Goal: Transaction & Acquisition: Purchase product/service

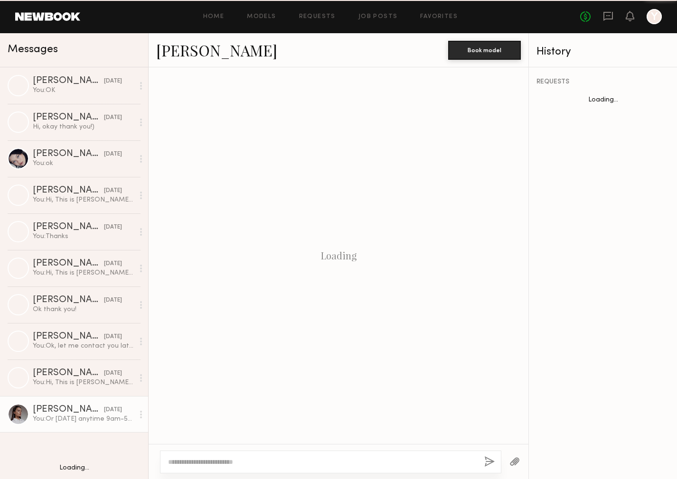
scroll to position [781, 0]
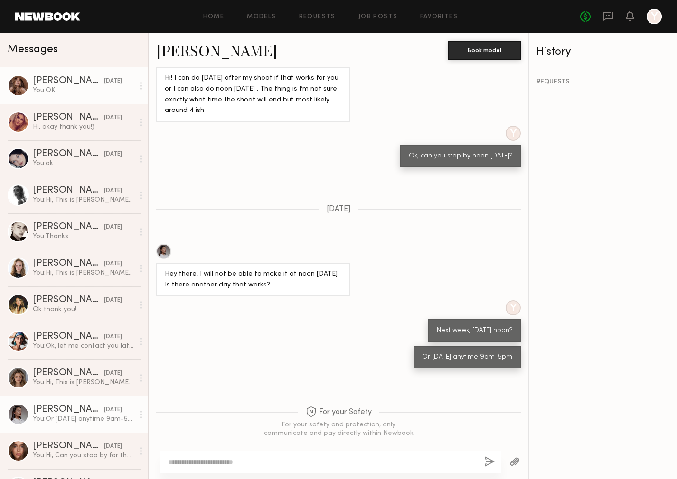
click at [104, 83] on div "[DATE]" at bounding box center [113, 81] width 18 height 9
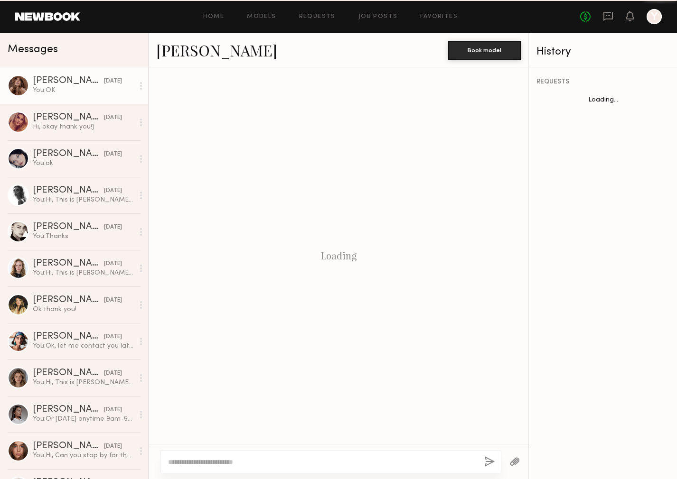
scroll to position [1107, 0]
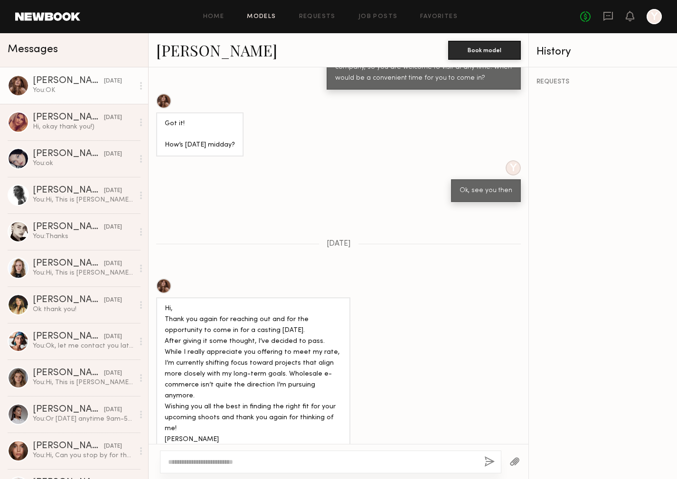
click at [255, 16] on link "Models" at bounding box center [261, 17] width 29 height 6
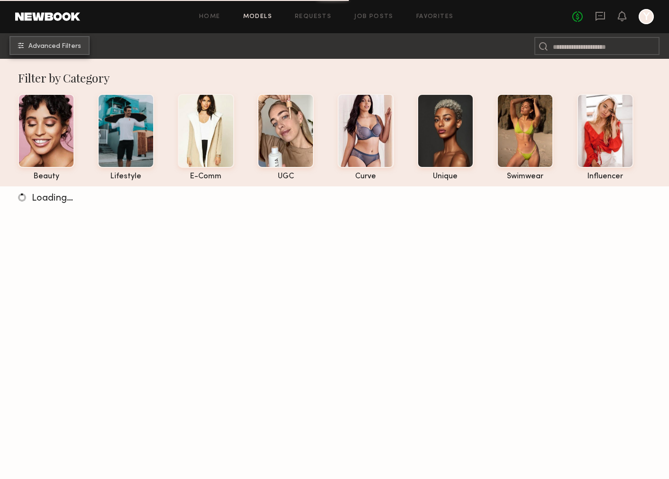
click at [61, 43] on span "Advanced Filters" at bounding box center [54, 46] width 53 height 7
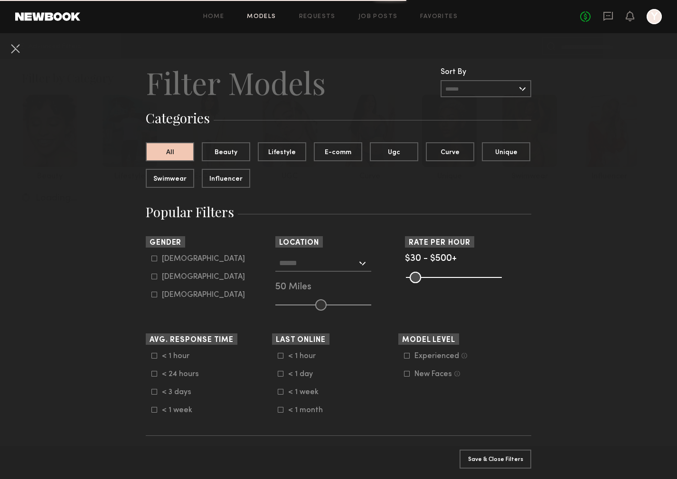
click at [152, 276] on icon at bounding box center [154, 277] width 6 height 6
type input "**"
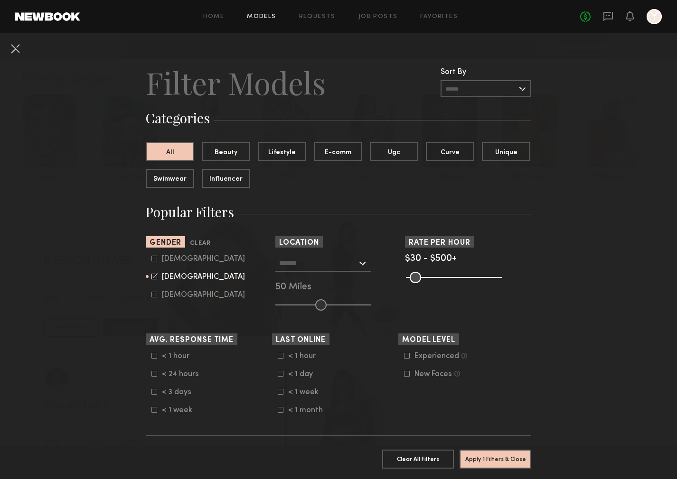
scroll to position [22, 0]
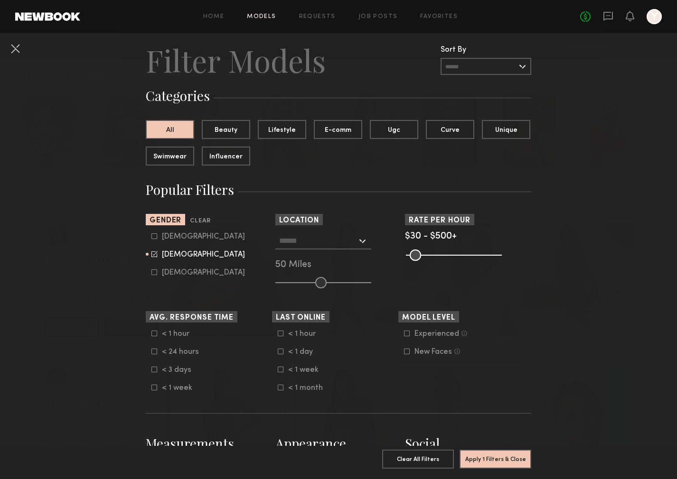
click at [354, 241] on div at bounding box center [323, 240] width 96 height 17
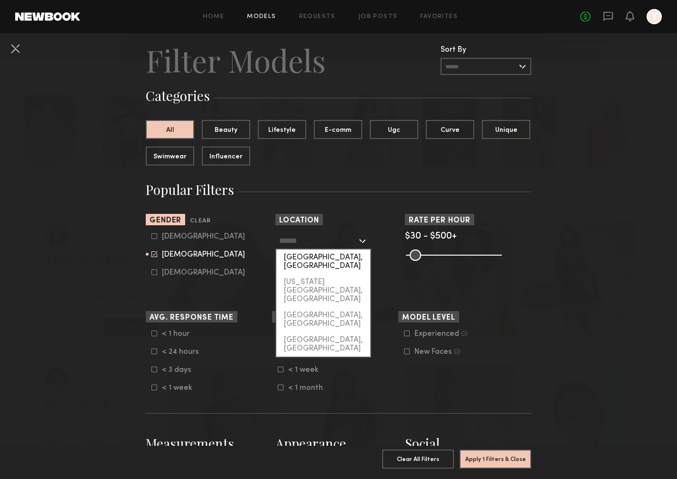
click at [325, 261] on div "[GEOGRAPHIC_DATA], [GEOGRAPHIC_DATA]" at bounding box center [323, 262] width 94 height 25
type input "**********"
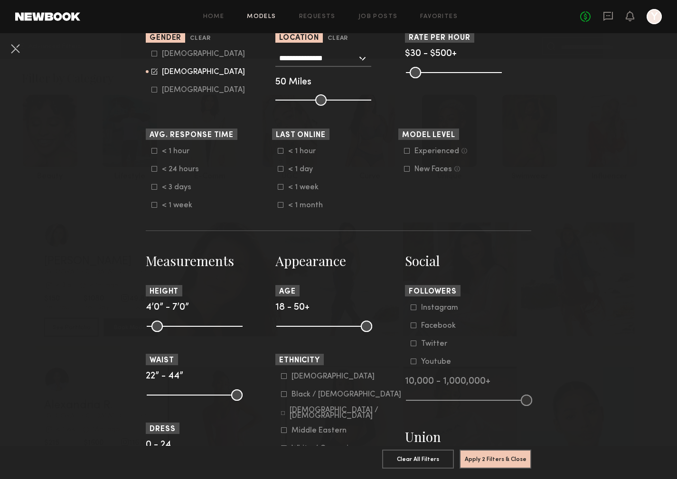
scroll to position [227, 0]
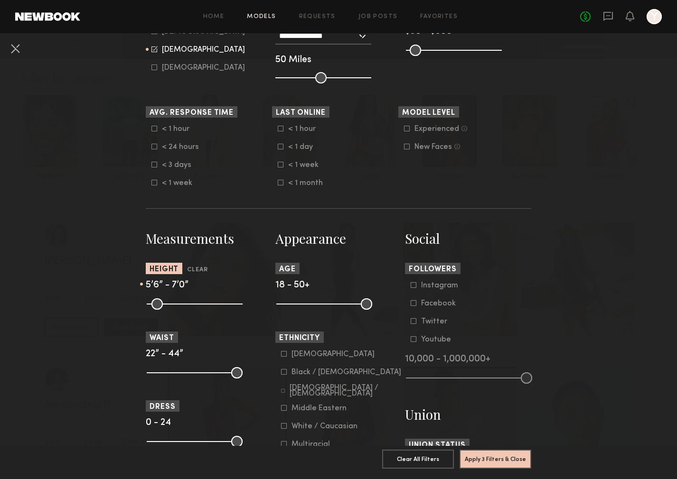
drag, startPoint x: 150, startPoint y: 306, endPoint x: 190, endPoint y: 309, distance: 40.0
type input "**"
click at [190, 309] on input "range" at bounding box center [195, 303] width 96 height 11
drag, startPoint x: 231, startPoint y: 307, endPoint x: 198, endPoint y: 309, distance: 32.8
type input "**"
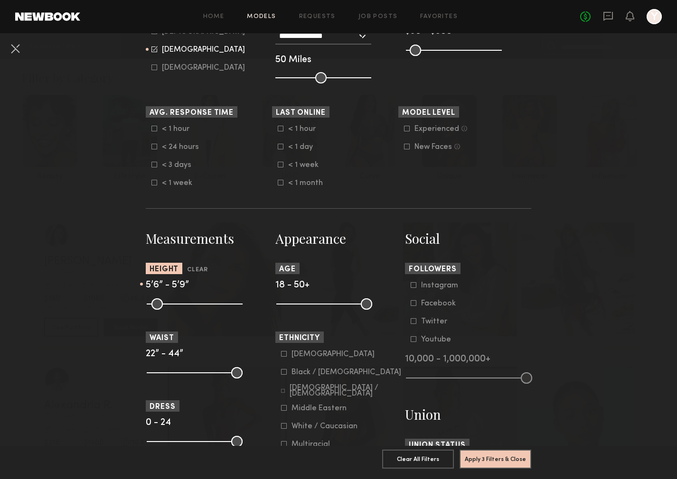
click at [198, 309] on input "range" at bounding box center [195, 303] width 96 height 11
drag, startPoint x: 363, startPoint y: 307, endPoint x: 309, endPoint y: 307, distance: 54.1
type input "**"
click at [309, 307] on input "range" at bounding box center [324, 303] width 96 height 11
click at [530, 282] on nb-browse-filters "**********" at bounding box center [338, 326] width 677 height 1041
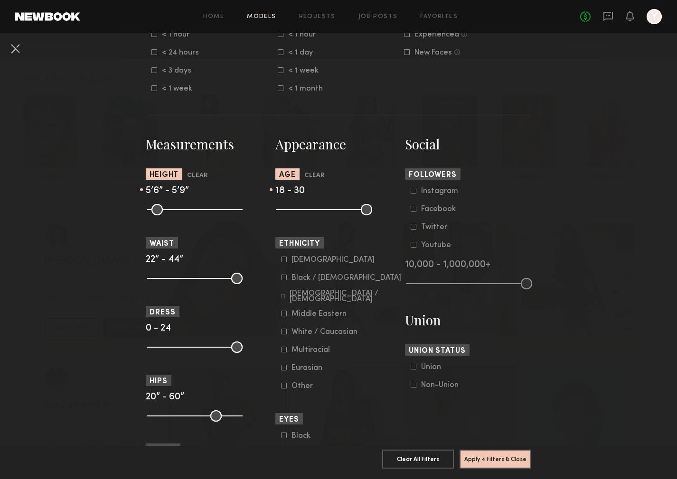
scroll to position [334, 0]
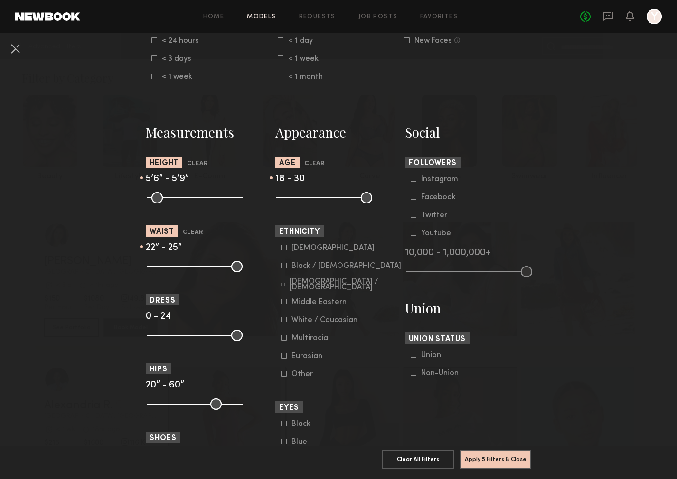
drag, startPoint x: 206, startPoint y: 269, endPoint x: 160, endPoint y: 270, distance: 45.6
type input "**"
click at [160, 270] on input "range" at bounding box center [195, 266] width 96 height 11
drag, startPoint x: 233, startPoint y: 405, endPoint x: 183, endPoint y: 408, distance: 50.4
type input "**"
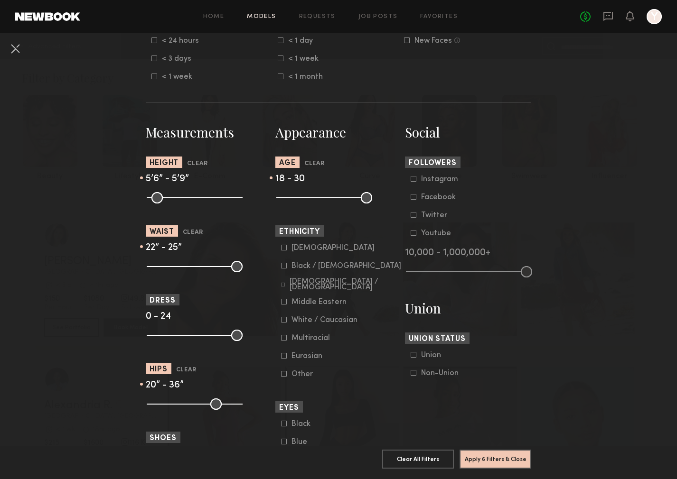
click at [183, 408] on input "range" at bounding box center [195, 404] width 96 height 11
drag, startPoint x: 154, startPoint y: 408, endPoint x: 179, endPoint y: 408, distance: 24.7
click at [179, 408] on common-range-minmax at bounding box center [194, 403] width 96 height 11
drag, startPoint x: 149, startPoint y: 409, endPoint x: 178, endPoint y: 409, distance: 28.5
type input "**"
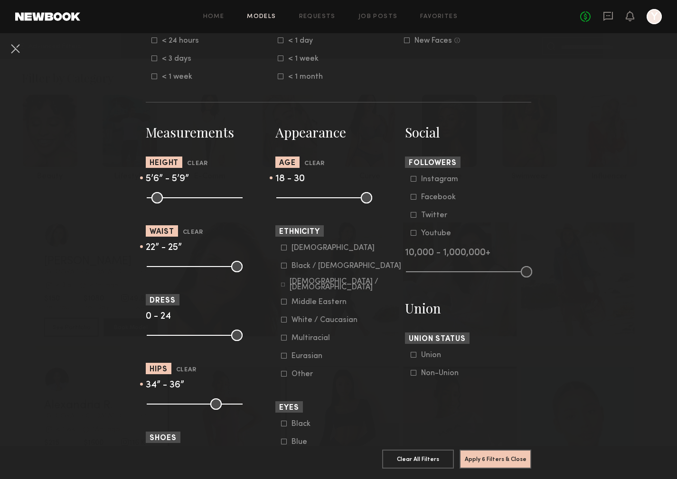
click at [178, 409] on input "range" at bounding box center [195, 404] width 96 height 11
click at [281, 320] on icon at bounding box center [284, 320] width 6 height 6
click at [281, 359] on icon at bounding box center [284, 356] width 6 height 6
click at [281, 377] on icon at bounding box center [284, 374] width 6 height 6
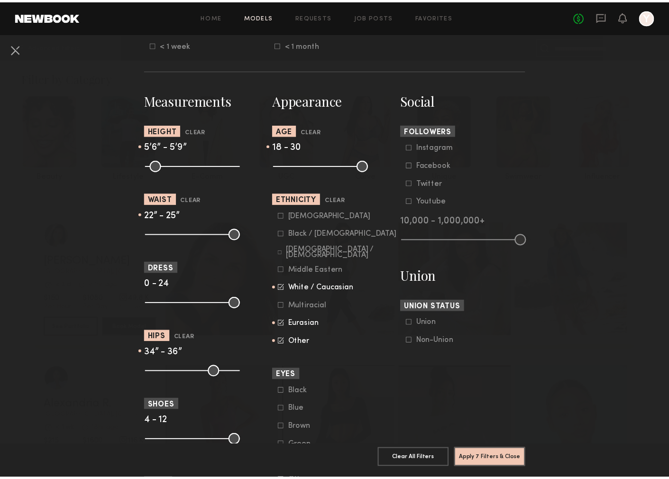
scroll to position [434, 0]
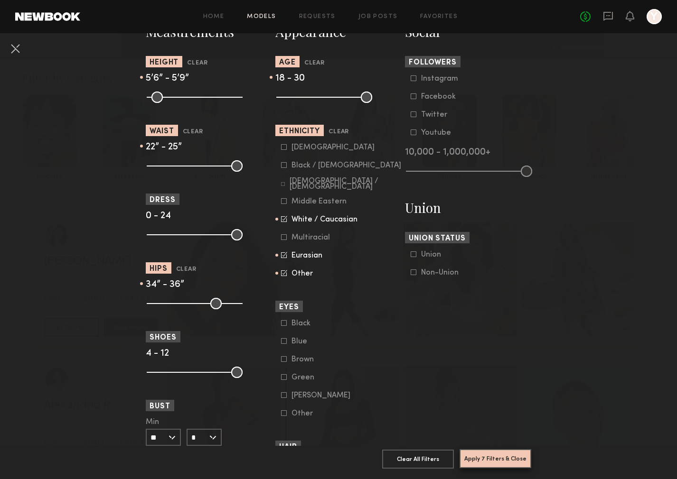
click at [502, 449] on button "Apply 7 Filters & Close" at bounding box center [495, 458] width 72 height 19
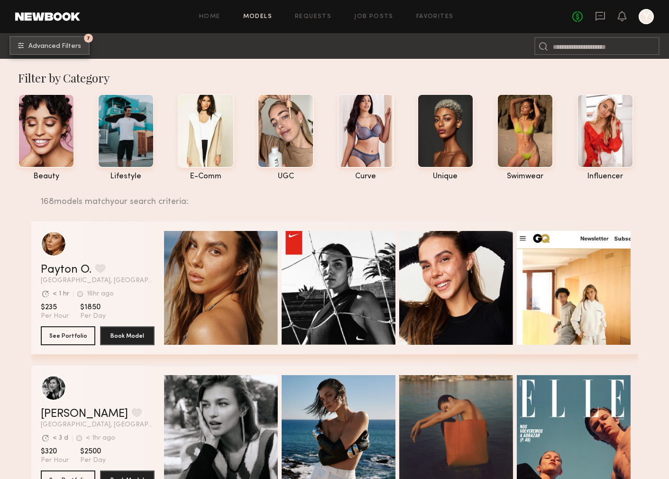
click at [43, 43] on span "Advanced Filters" at bounding box center [54, 46] width 53 height 7
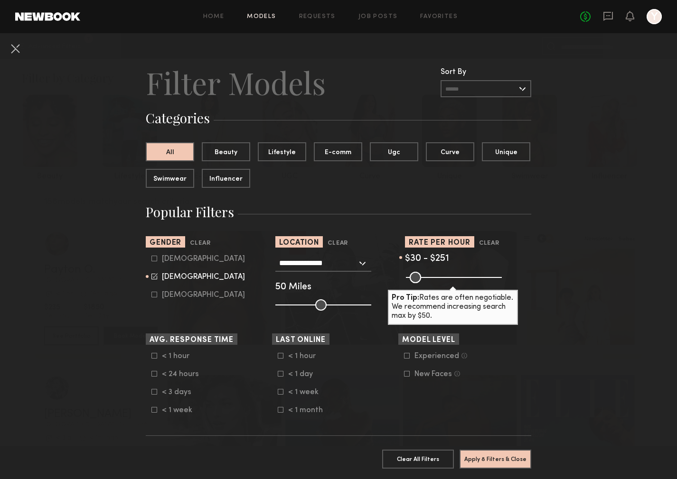
drag, startPoint x: 493, startPoint y: 279, endPoint x: 447, endPoint y: 279, distance: 46.0
type input "***"
click at [447, 279] on input "range" at bounding box center [454, 277] width 96 height 11
click at [498, 452] on button "Apply 8 Filters & Close" at bounding box center [495, 458] width 72 height 19
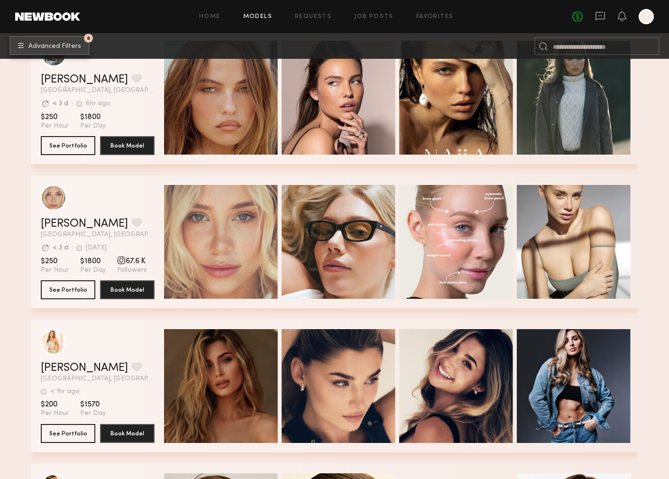
scroll to position [790, 0]
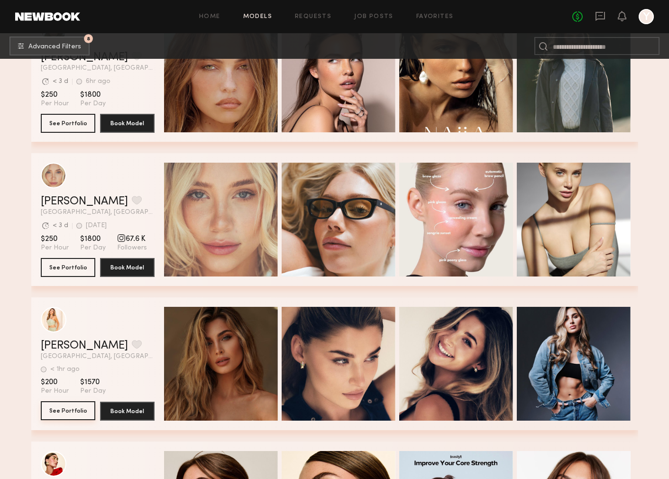
click at [65, 413] on button "See Portfolio" at bounding box center [68, 410] width 55 height 19
click at [65, 411] on button "See Portfolio" at bounding box center [68, 410] width 55 height 19
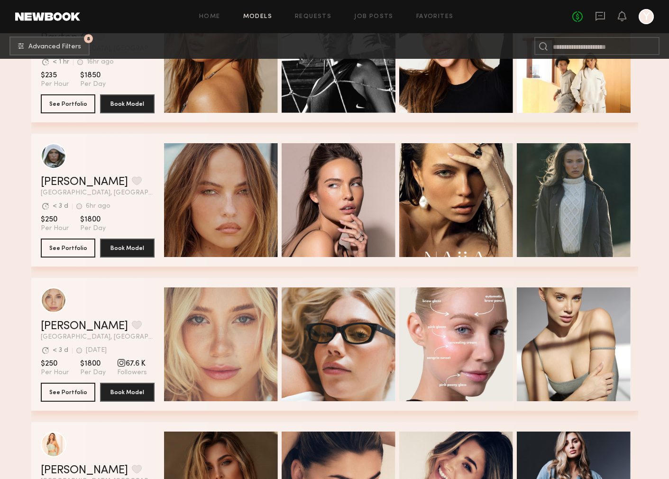
scroll to position [687, 0]
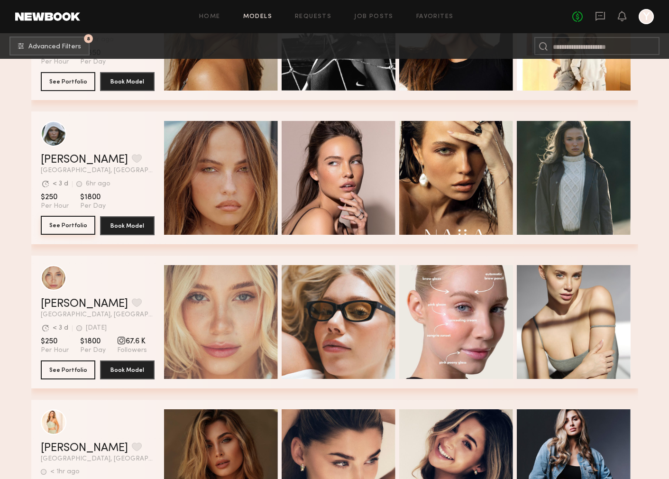
click at [73, 228] on button "See Portfolio" at bounding box center [68, 225] width 55 height 19
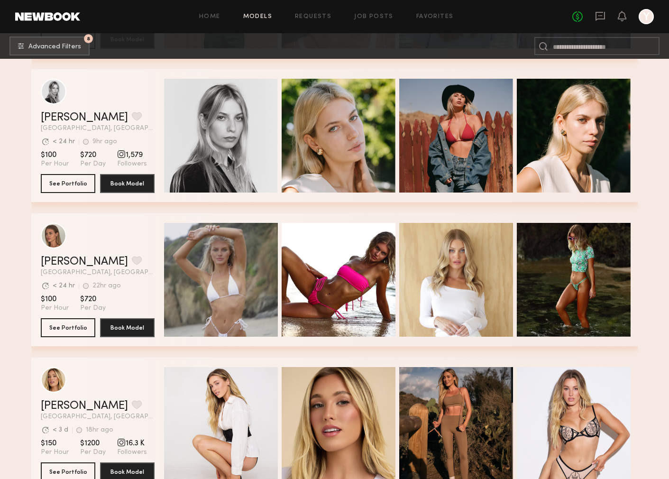
scroll to position [3156, 0]
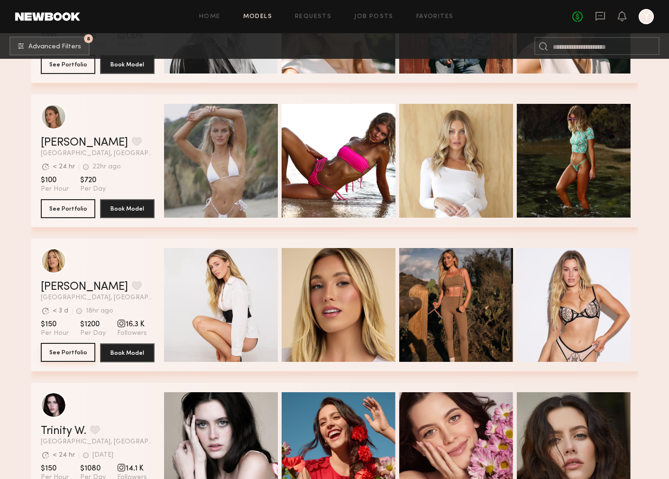
click at [70, 352] on button "See Portfolio" at bounding box center [68, 352] width 55 height 19
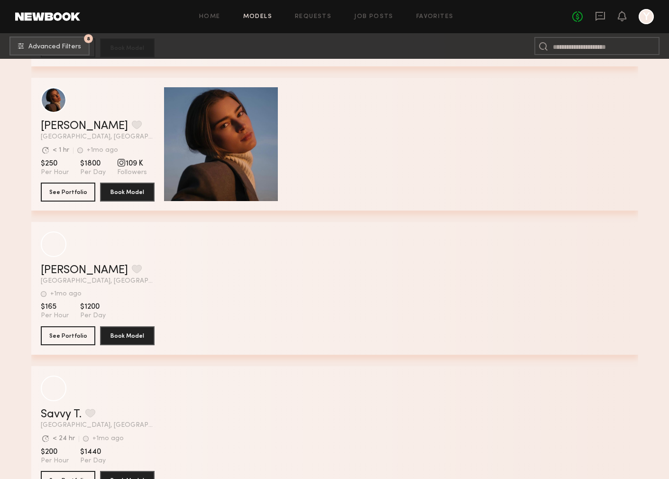
scroll to position [5345, 0]
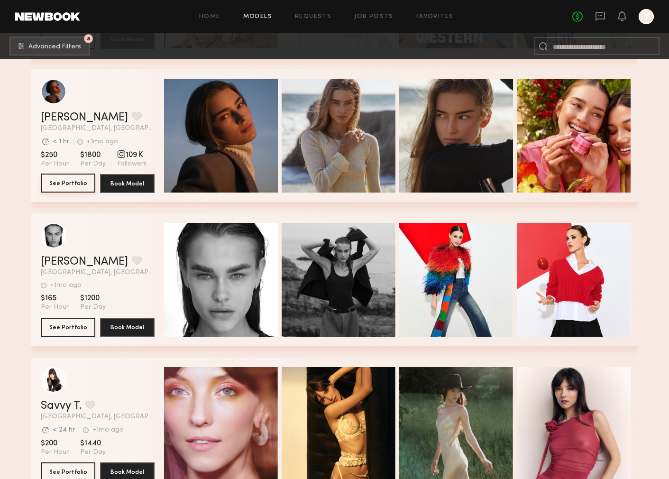
click at [73, 187] on button "See Portfolio" at bounding box center [68, 183] width 55 height 19
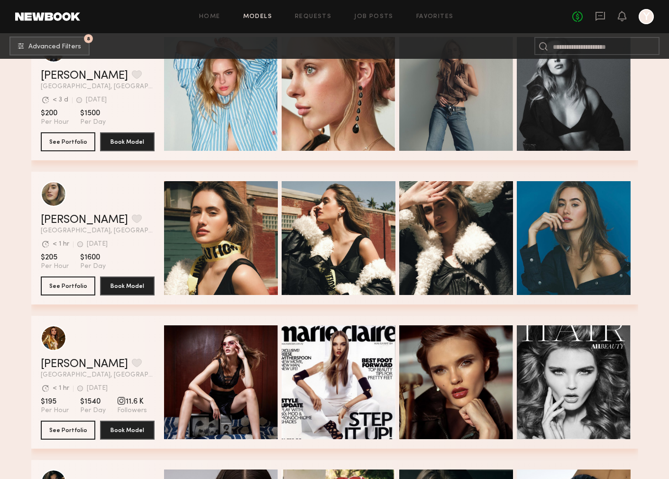
scroll to position [5764, 0]
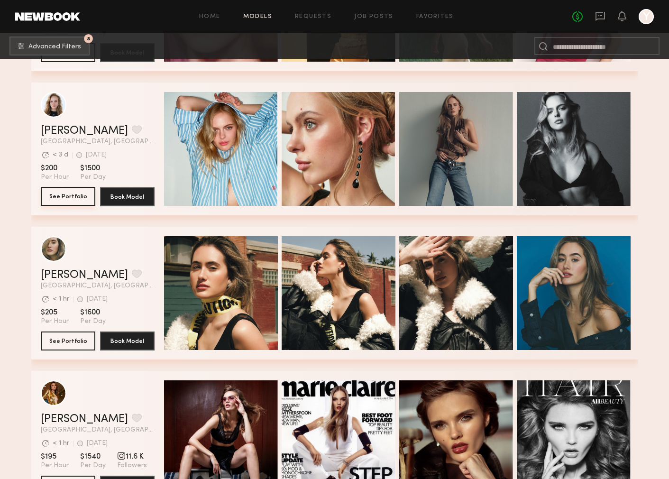
click at [55, 196] on button "See Portfolio" at bounding box center [68, 196] width 55 height 19
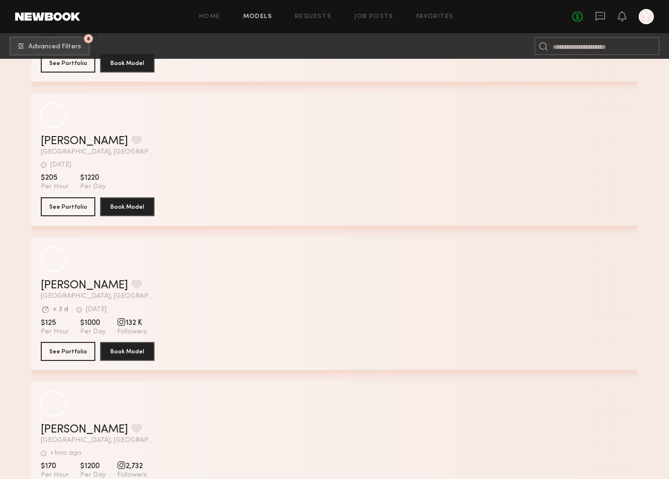
scroll to position [8097, 0]
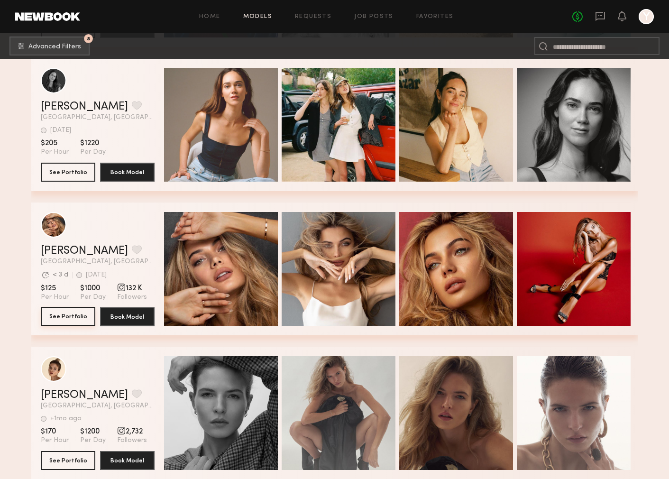
click at [66, 314] on button "See Portfolio" at bounding box center [68, 316] width 55 height 19
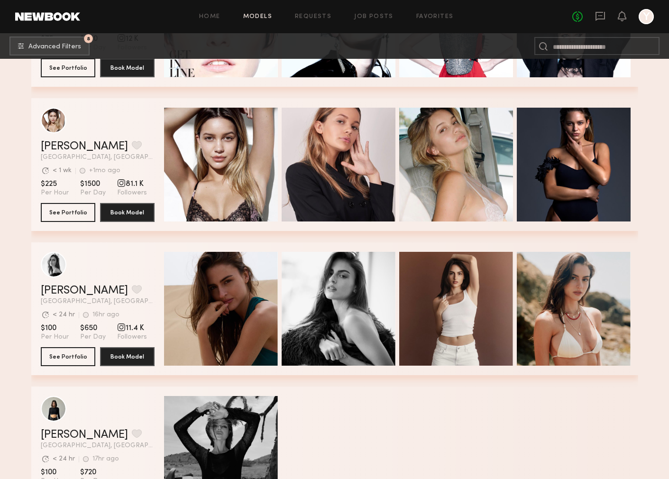
scroll to position [9762, 0]
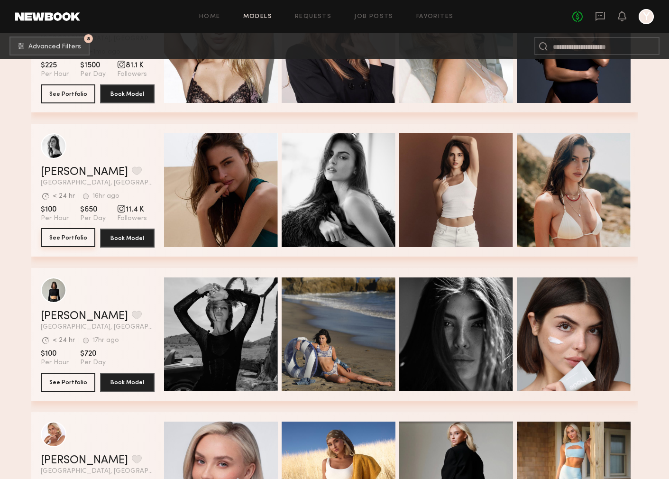
click at [66, 240] on button "See Portfolio" at bounding box center [68, 237] width 55 height 19
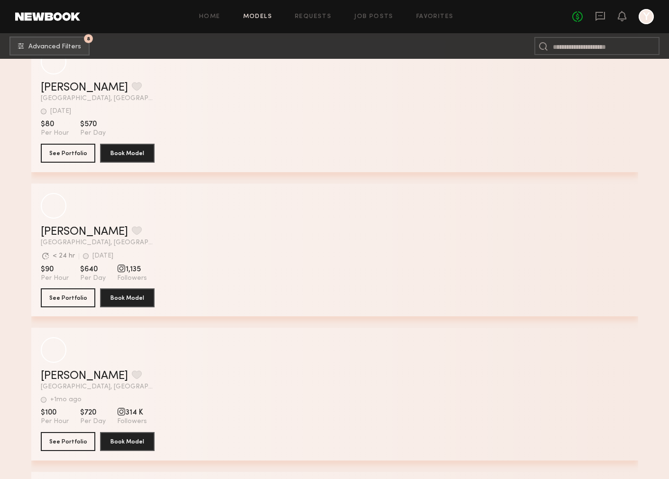
scroll to position [14342, 0]
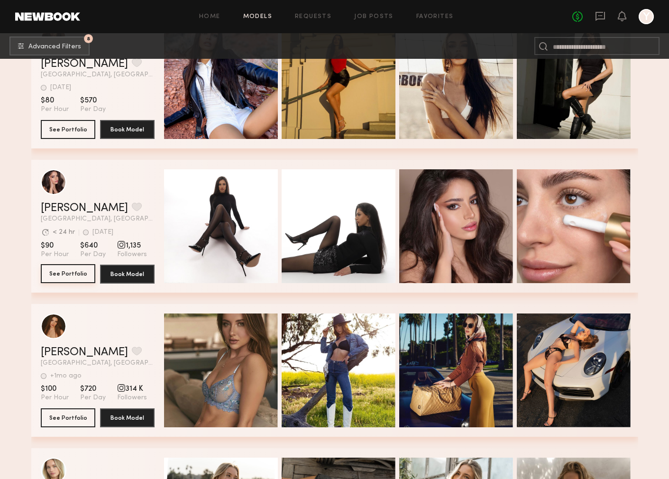
click at [63, 270] on button "See Portfolio" at bounding box center [68, 273] width 55 height 19
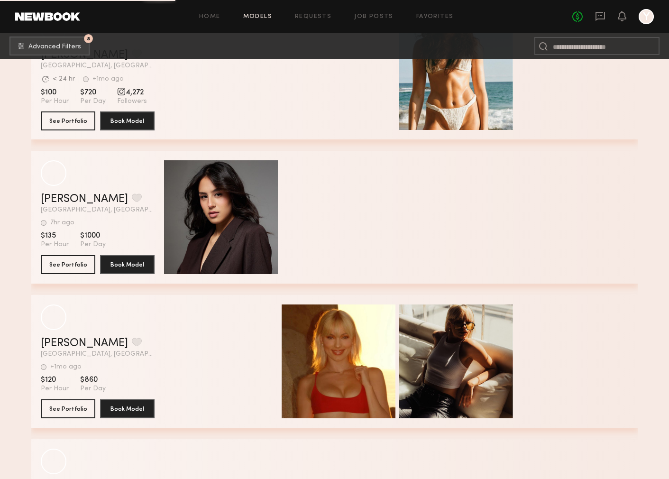
scroll to position [16921, 0]
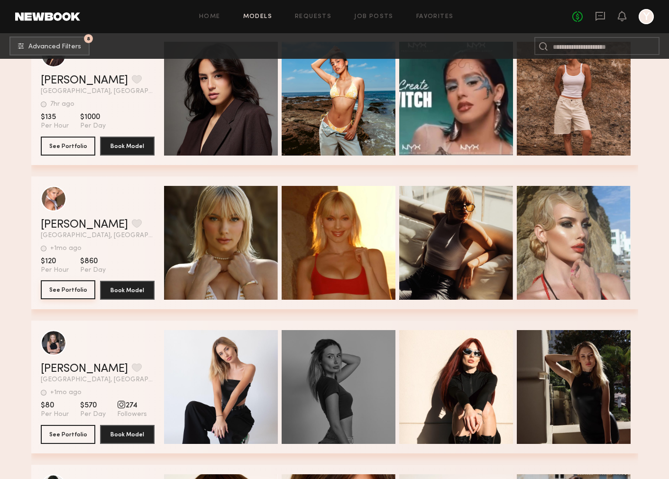
click at [65, 292] on button "See Portfolio" at bounding box center [68, 289] width 55 height 19
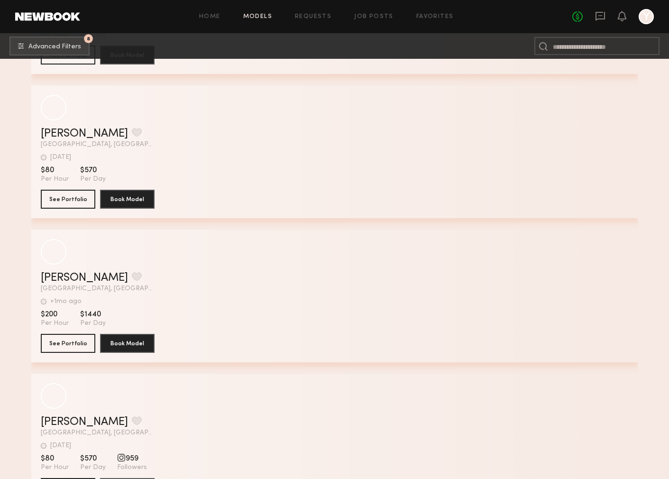
scroll to position [20911, 0]
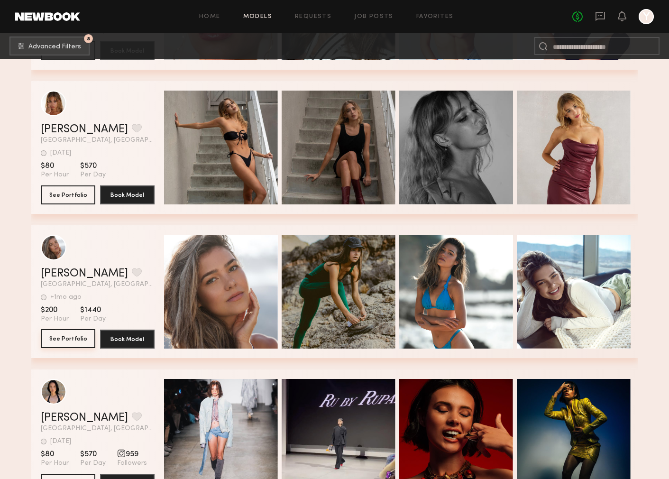
click at [73, 341] on button "See Portfolio" at bounding box center [68, 338] width 55 height 19
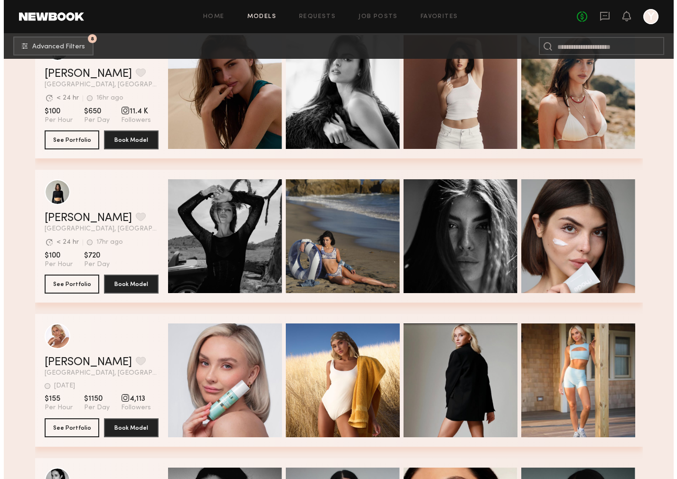
scroll to position [9826, 0]
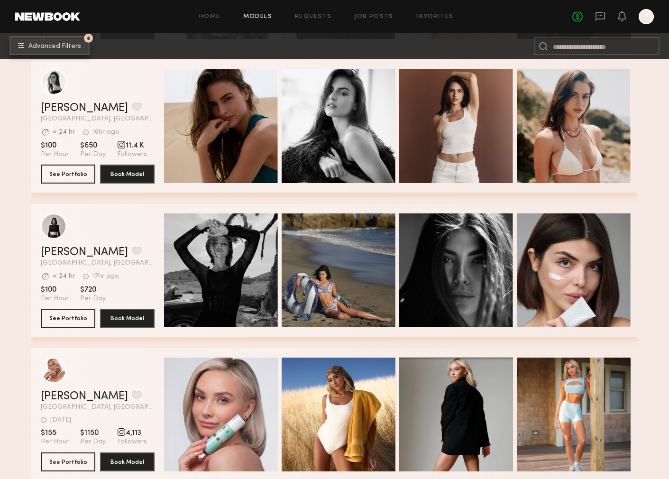
click at [58, 48] on span "Advanced Filters" at bounding box center [54, 46] width 53 height 7
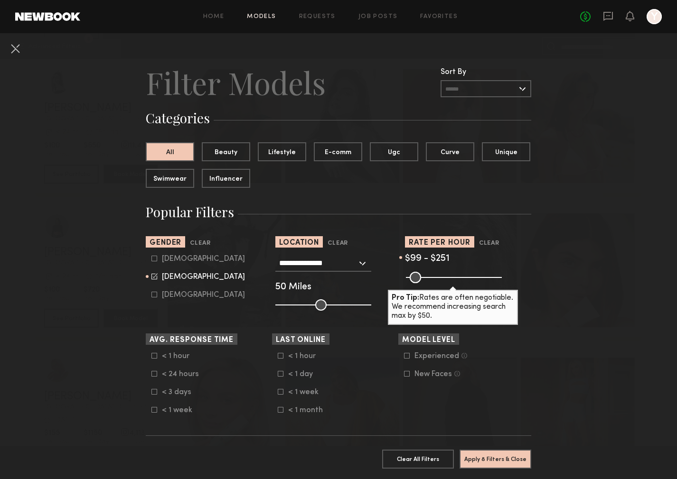
drag, startPoint x: 410, startPoint y: 279, endPoint x: 420, endPoint y: 278, distance: 10.0
type input "**"
click at [420, 278] on input "range" at bounding box center [454, 277] width 96 height 11
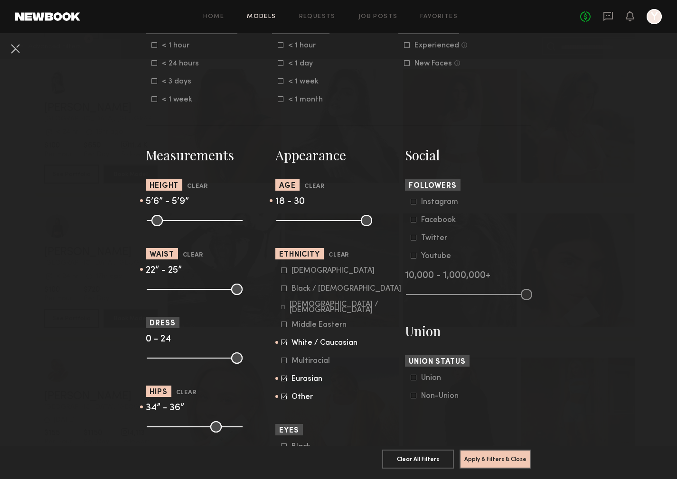
scroll to position [312, 0]
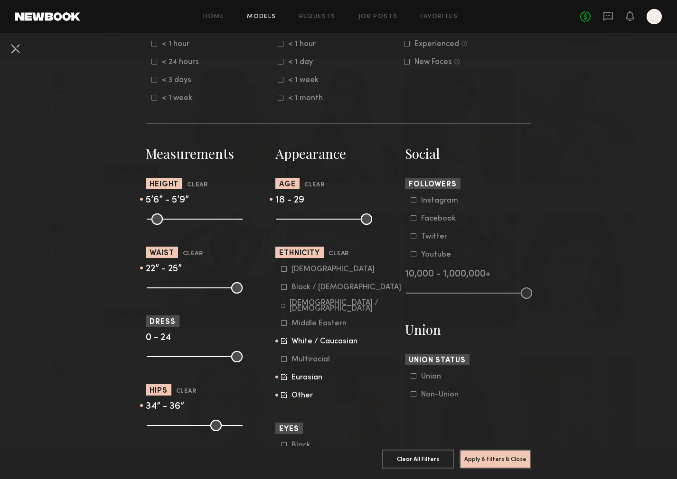
type input "**"
click at [307, 221] on input "range" at bounding box center [324, 219] width 96 height 11
click at [281, 380] on label "Eurasian" at bounding box center [304, 377] width 47 height 6
click at [281, 397] on icon at bounding box center [284, 395] width 6 height 6
click at [282, 344] on icon at bounding box center [284, 341] width 6 height 6
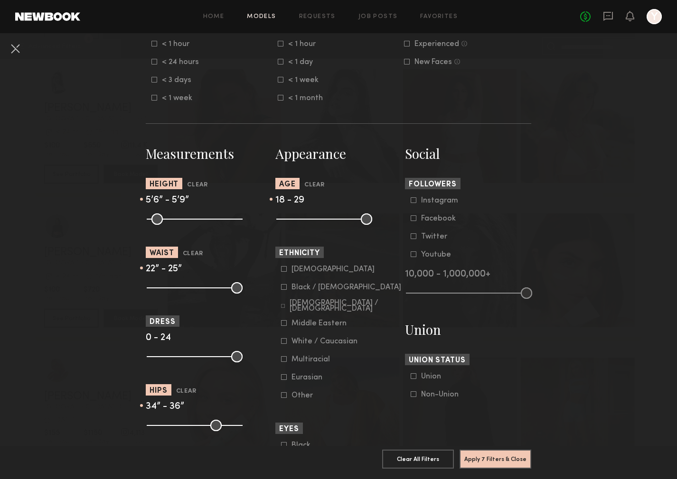
scroll to position [557, 0]
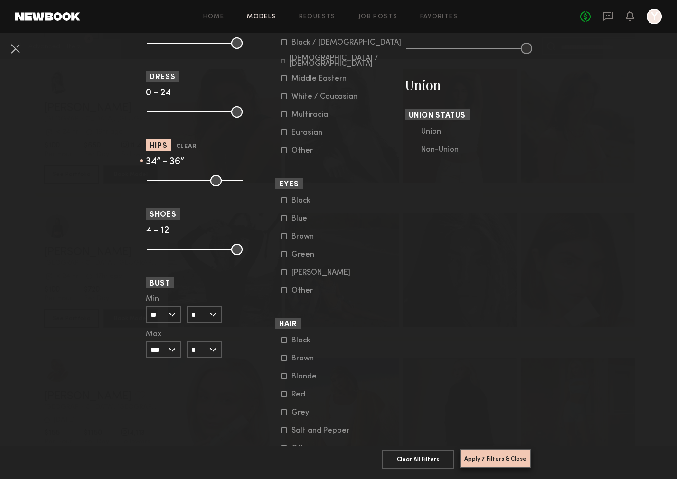
click at [507, 449] on button "Apply 7 Filters & Close" at bounding box center [495, 458] width 72 height 19
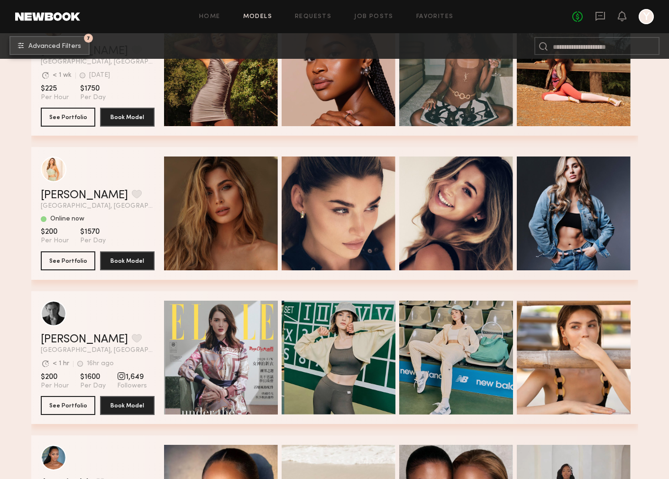
scroll to position [2244, 0]
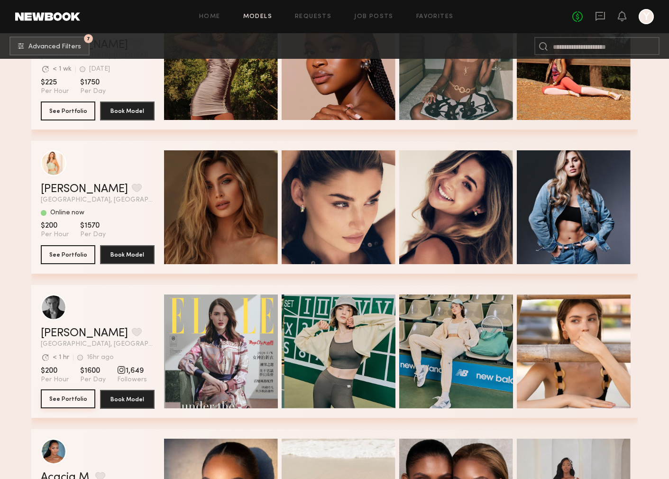
click at [62, 402] on button "See Portfolio" at bounding box center [68, 399] width 55 height 19
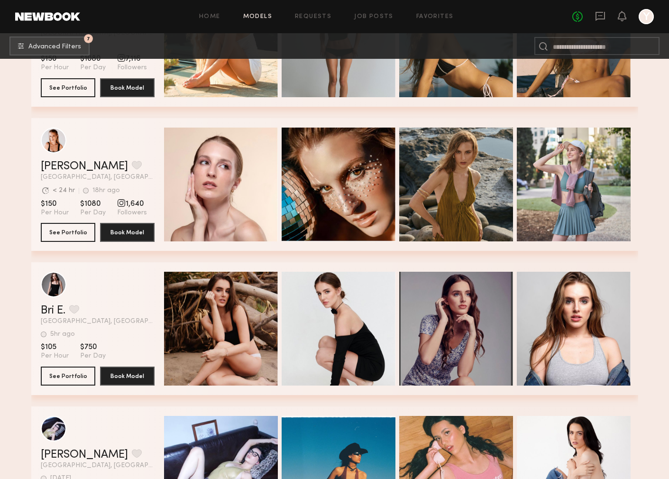
scroll to position [13829, 0]
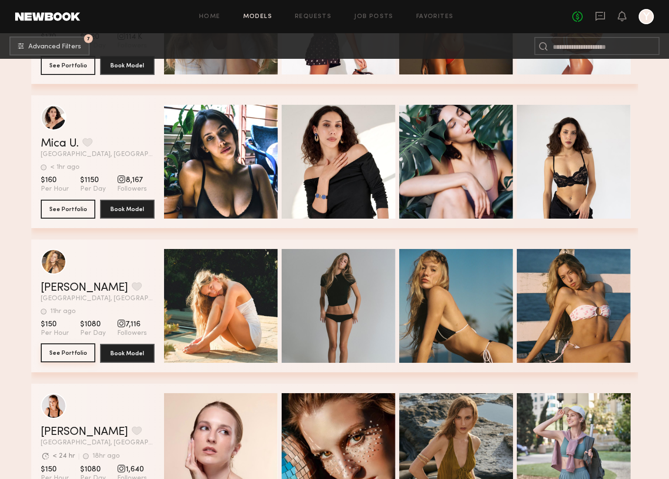
click at [59, 360] on button "See Portfolio" at bounding box center [68, 353] width 55 height 19
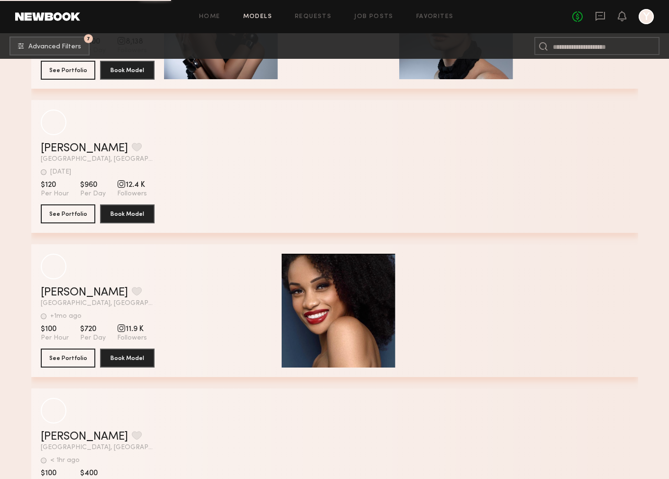
scroll to position [15345, 0]
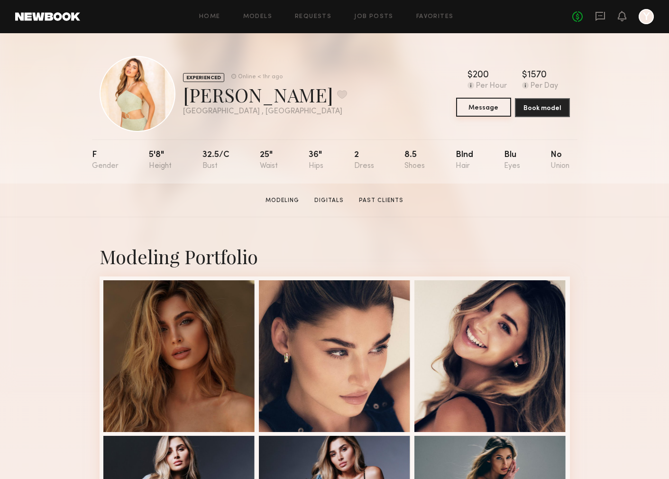
click at [474, 106] on button "Message" at bounding box center [483, 107] width 55 height 19
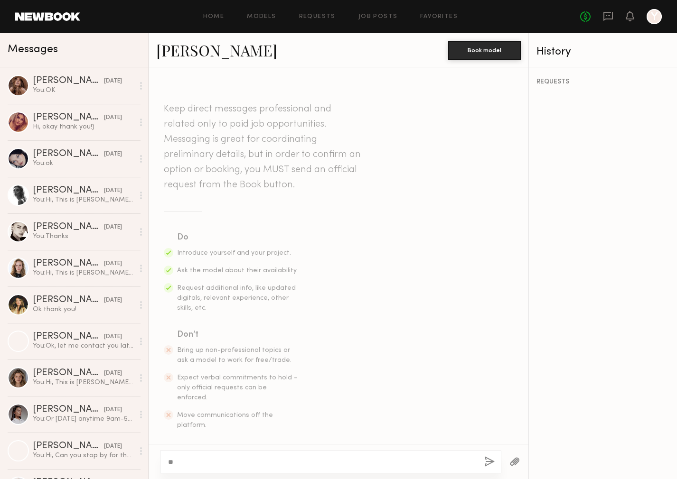
type textarea "*"
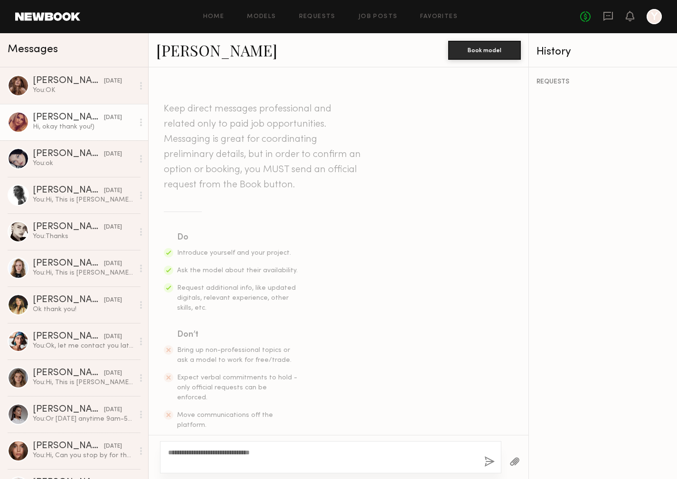
type textarea "**********"
click at [58, 116] on div "Victoria H." at bounding box center [68, 117] width 71 height 9
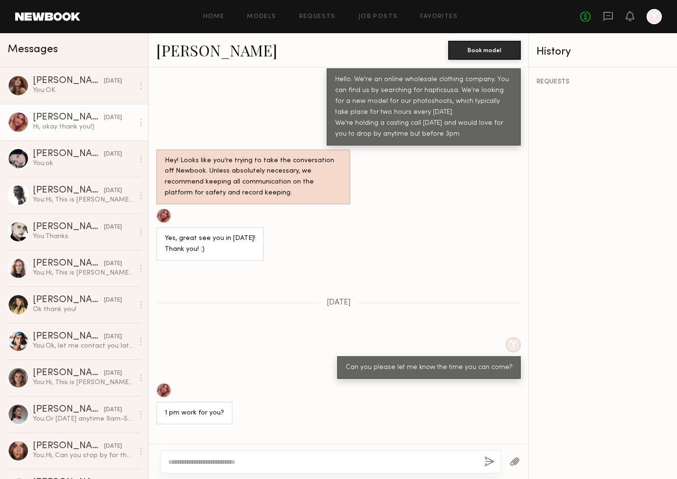
scroll to position [103, 0]
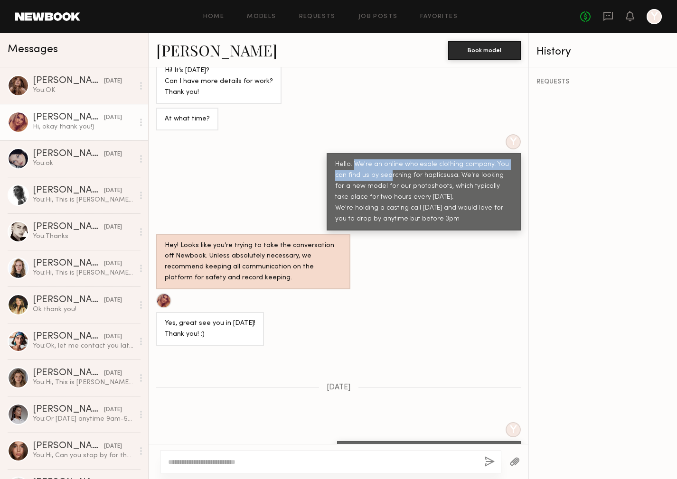
drag, startPoint x: 347, startPoint y: 163, endPoint x: 382, endPoint y: 172, distance: 35.8
click at [382, 172] on div "Hello. We're an online wholesale clothing company. You can find us by searching…" at bounding box center [423, 191] width 177 height 65
drag, startPoint x: 405, startPoint y: 204, endPoint x: 326, endPoint y: 157, distance: 91.7
click at [326, 157] on div "Hello. We're an online wholesale clothing company. You can find us by searching…" at bounding box center [423, 191] width 194 height 77
copy div "Hello. We're an online wholesale clothing company. You can find us by searching…"
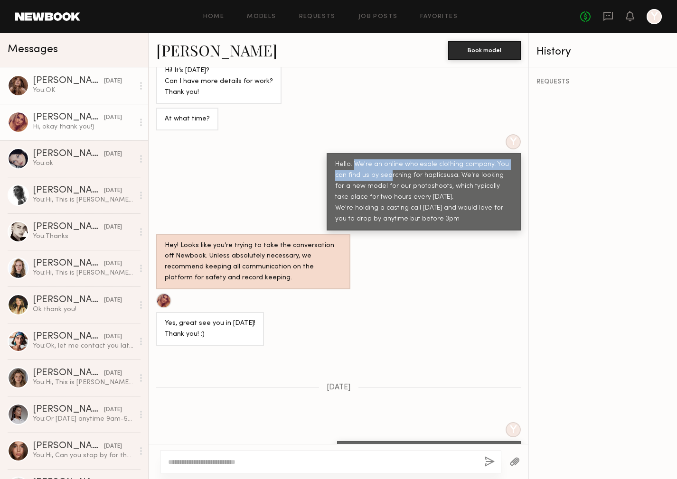
click at [61, 92] on div "You: OK" at bounding box center [83, 90] width 101 height 9
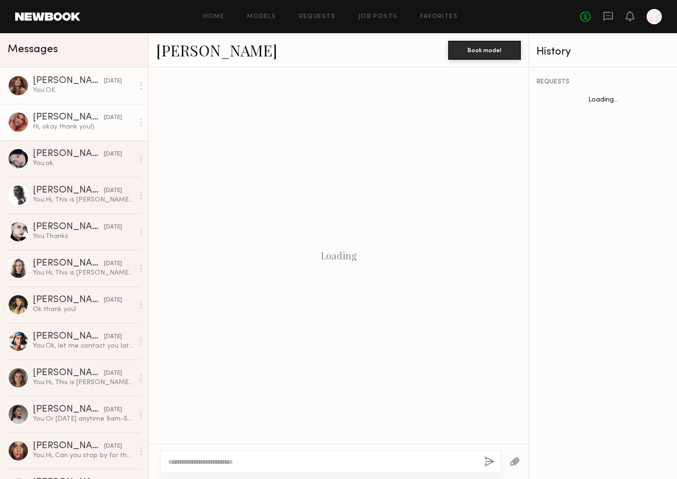
scroll to position [1107, 0]
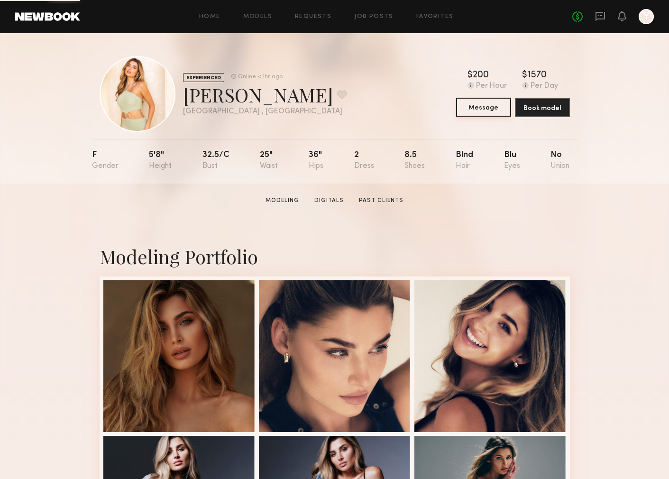
click at [480, 112] on button "Message" at bounding box center [483, 107] width 55 height 19
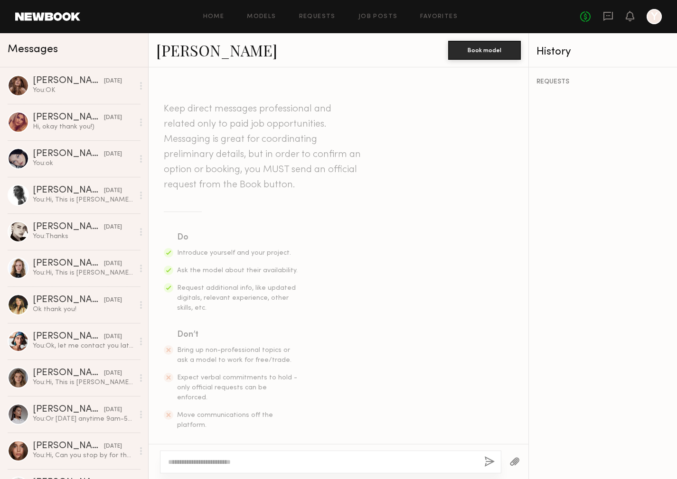
click at [199, 464] on textarea at bounding box center [322, 461] width 308 height 9
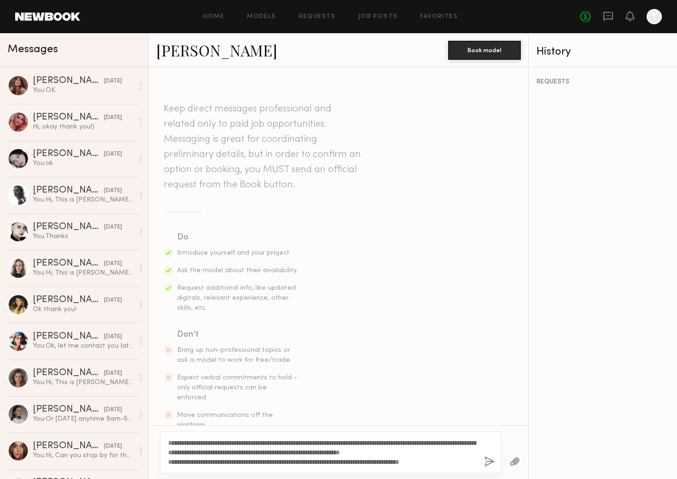
type textarea "**********"
click at [491, 461] on button "button" at bounding box center [489, 462] width 10 height 12
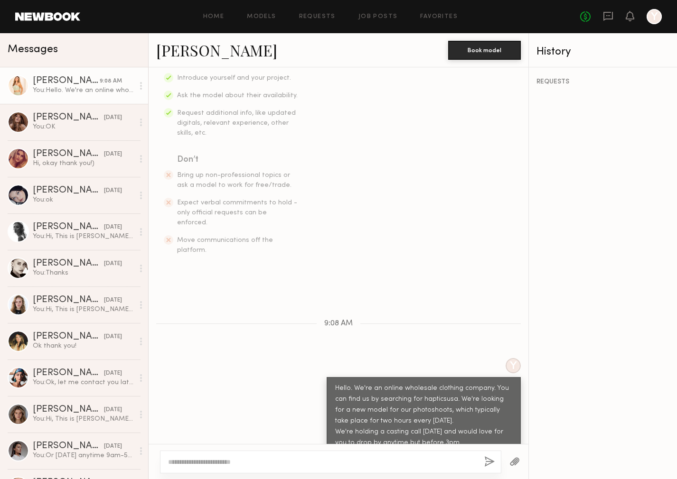
scroll to position [234, 0]
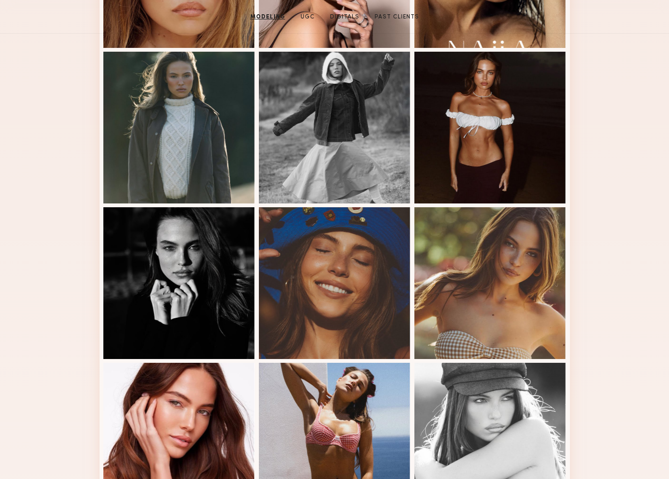
scroll to position [5, 0]
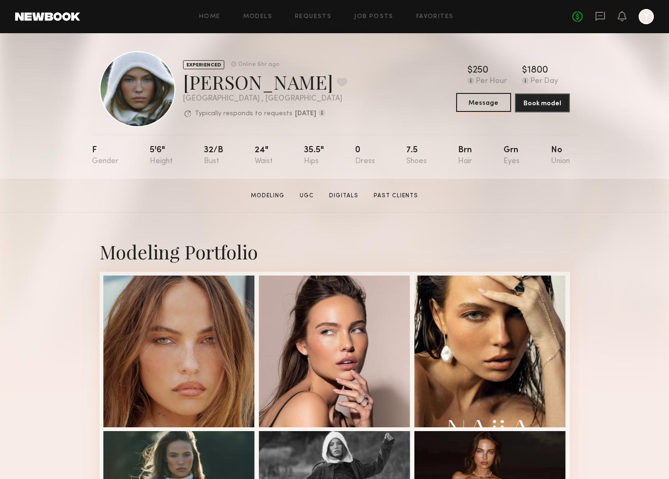
click at [486, 102] on button "Message" at bounding box center [483, 102] width 55 height 19
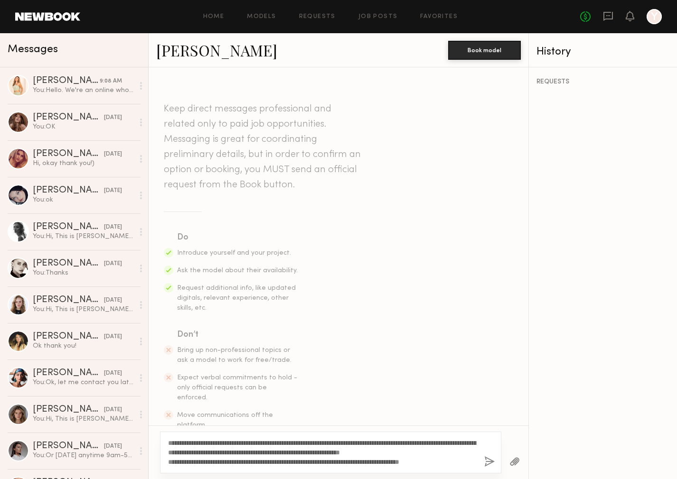
drag, startPoint x: 324, startPoint y: 441, endPoint x: 458, endPoint y: 442, distance: 134.3
click at [458, 442] on textarea "**********" at bounding box center [322, 452] width 308 height 28
type textarea "**********"
click at [491, 462] on button "button" at bounding box center [489, 462] width 10 height 12
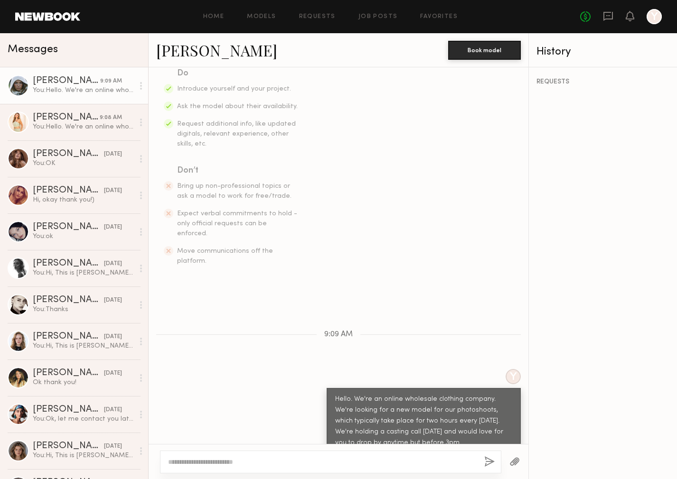
scroll to position [223, 0]
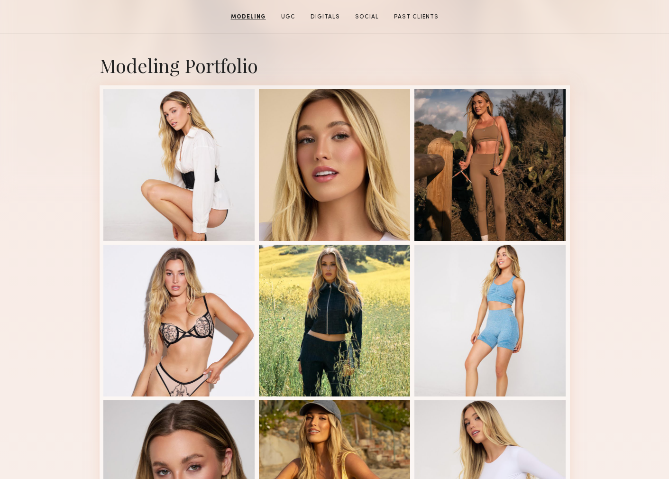
scroll to position [149, 0]
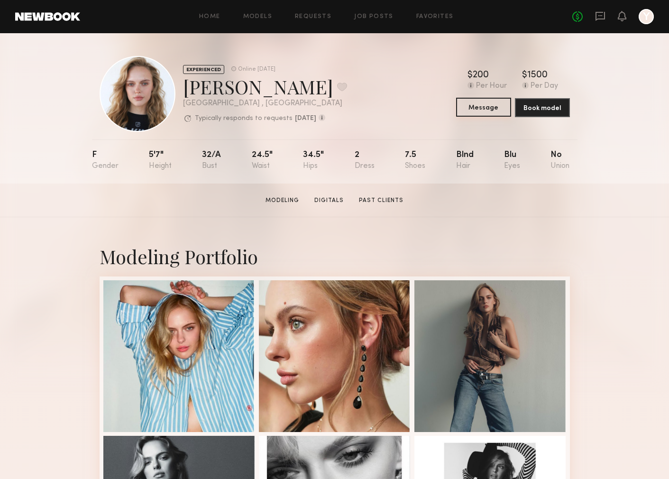
click at [474, 111] on button "Message" at bounding box center [483, 107] width 55 height 19
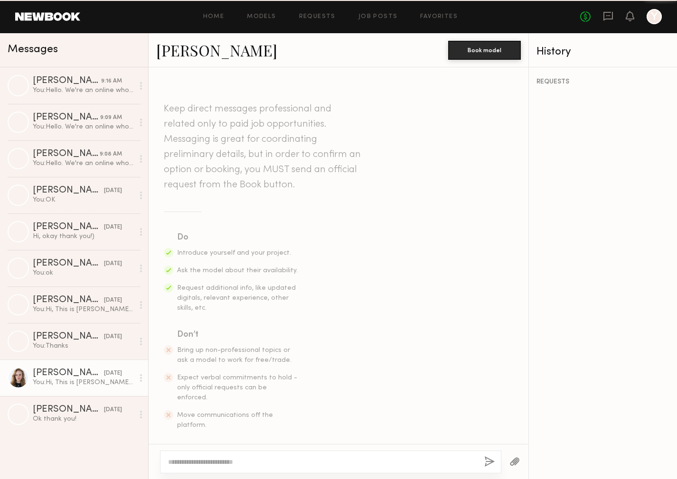
scroll to position [164, 0]
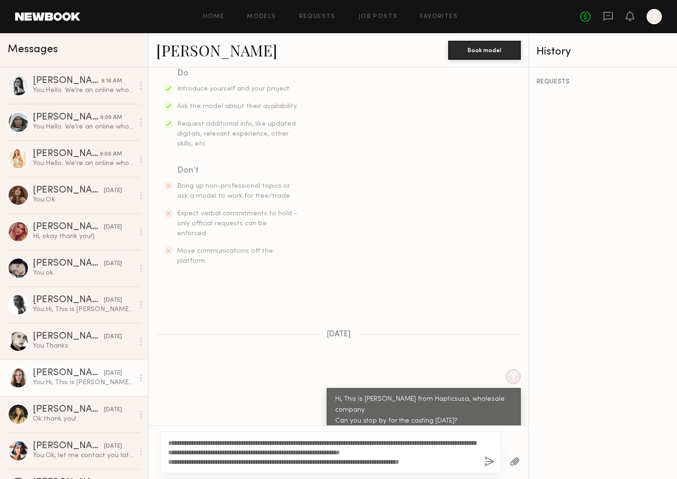
drag, startPoint x: 294, startPoint y: 462, endPoint x: 474, endPoint y: 462, distance: 180.8
click at [474, 462] on textarea "**********" at bounding box center [322, 452] width 308 height 28
click at [428, 462] on textarea "**********" at bounding box center [322, 452] width 308 height 28
drag, startPoint x: 422, startPoint y: 463, endPoint x: 495, endPoint y: 463, distance: 72.6
click at [495, 463] on div "**********" at bounding box center [330, 453] width 341 height 42
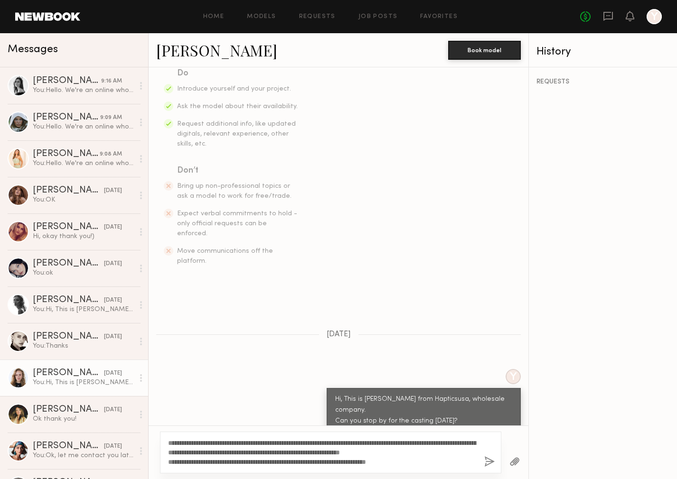
type textarea "**********"
click at [488, 460] on button "button" at bounding box center [489, 462] width 10 height 12
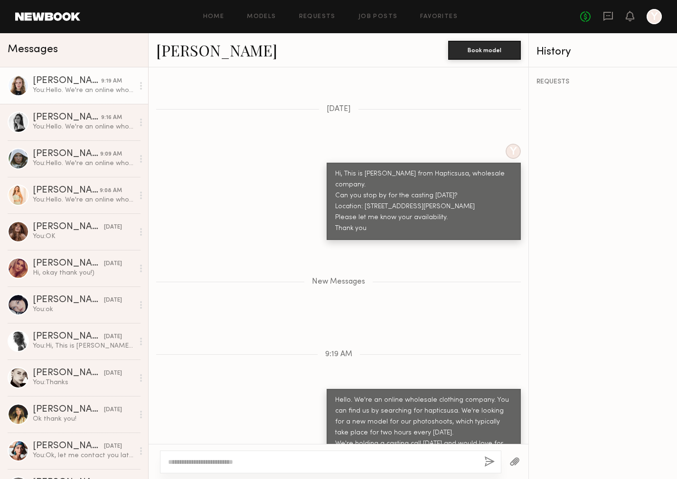
scroll to position [449, 0]
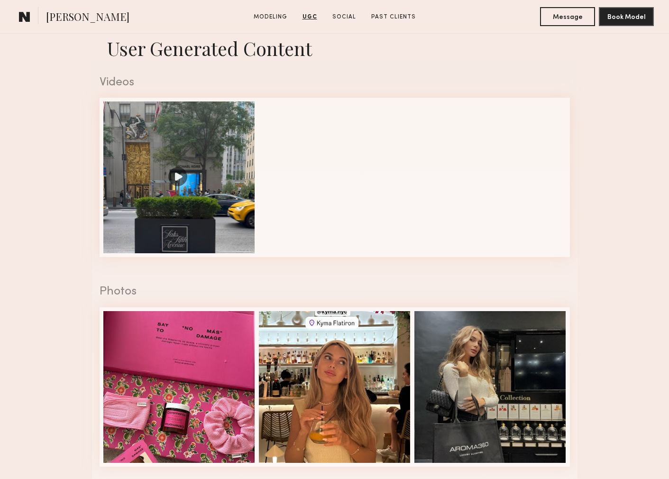
scroll to position [594, 0]
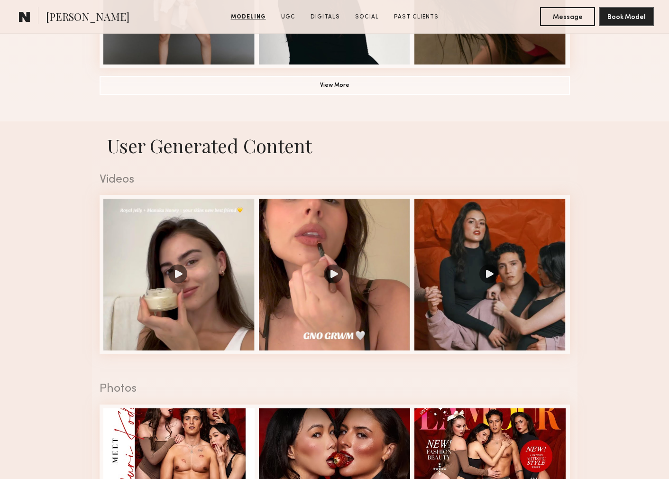
scroll to position [845, 0]
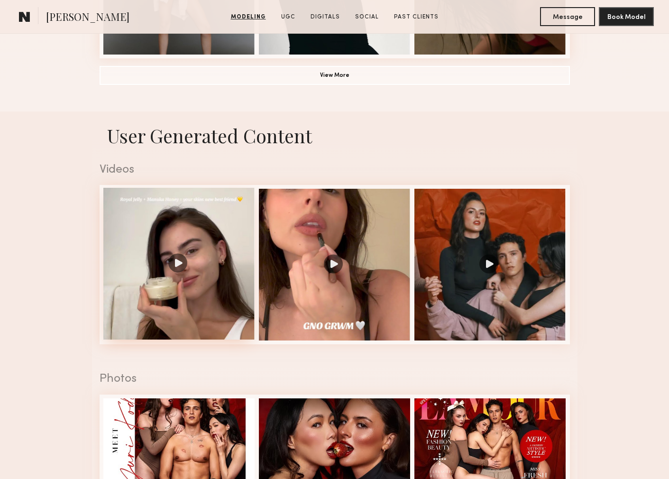
click at [176, 262] on div at bounding box center [179, 264] width 152 height 152
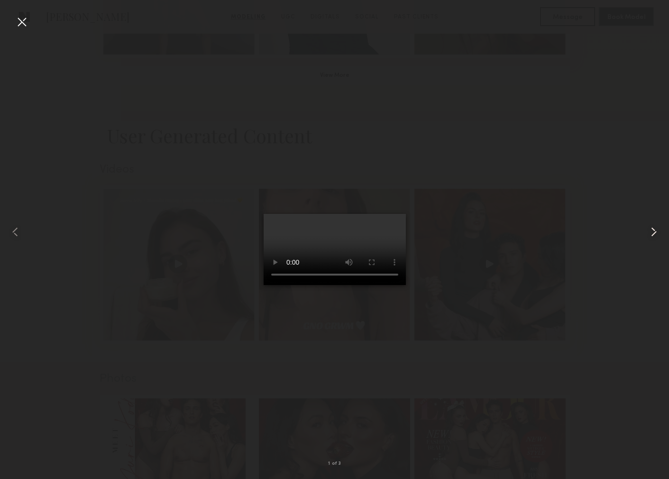
click at [654, 231] on common-icon at bounding box center [654, 231] width 15 height 15
click at [20, 26] on div at bounding box center [21, 21] width 15 height 15
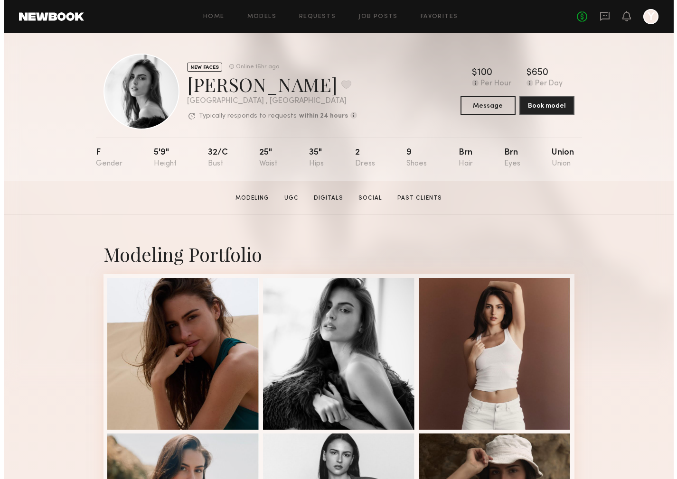
scroll to position [0, 0]
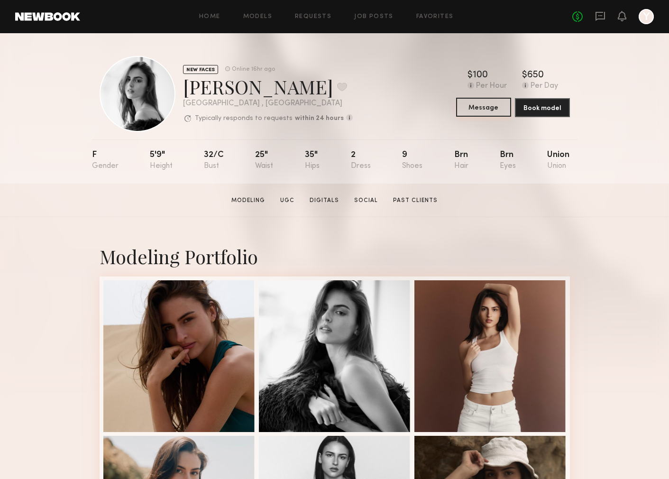
click at [483, 109] on button "Message" at bounding box center [483, 107] width 55 height 19
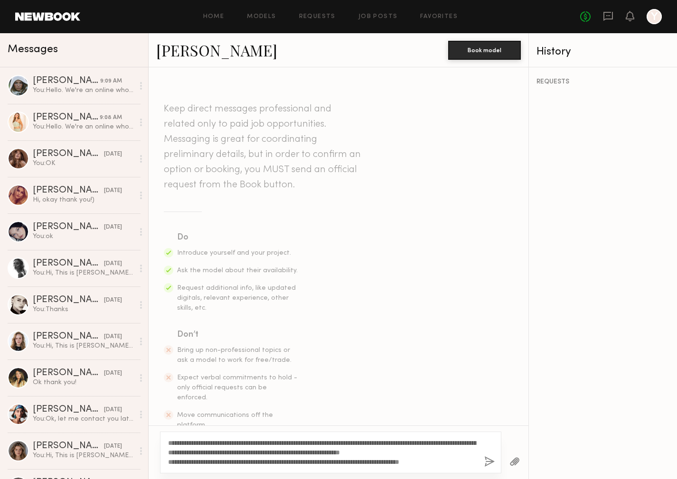
drag, startPoint x: 326, startPoint y: 440, endPoint x: 446, endPoint y: 445, distance: 120.1
click at [446, 445] on textarea "**********" at bounding box center [322, 452] width 308 height 28
click at [420, 438] on textarea "**********" at bounding box center [322, 452] width 308 height 28
drag, startPoint x: 324, startPoint y: 442, endPoint x: 465, endPoint y: 440, distance: 141.4
click at [485, 443] on div "**********" at bounding box center [330, 453] width 341 height 42
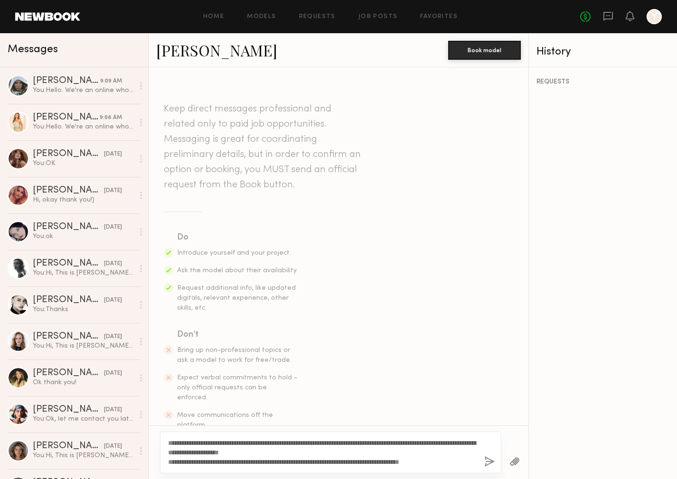
drag, startPoint x: 335, startPoint y: 455, endPoint x: 156, endPoint y: 451, distance: 179.9
click at [156, 451] on div "**********" at bounding box center [339, 453] width 380 height 54
drag, startPoint x: 322, startPoint y: 450, endPoint x: 472, endPoint y: 456, distance: 150.0
click at [472, 456] on textarea "**********" at bounding box center [322, 457] width 308 height 19
type textarea "**********"
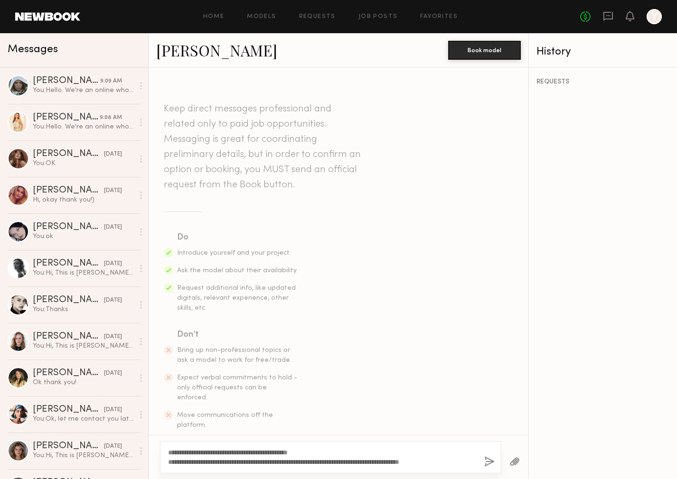
click at [489, 459] on button "button" at bounding box center [489, 462] width 10 height 12
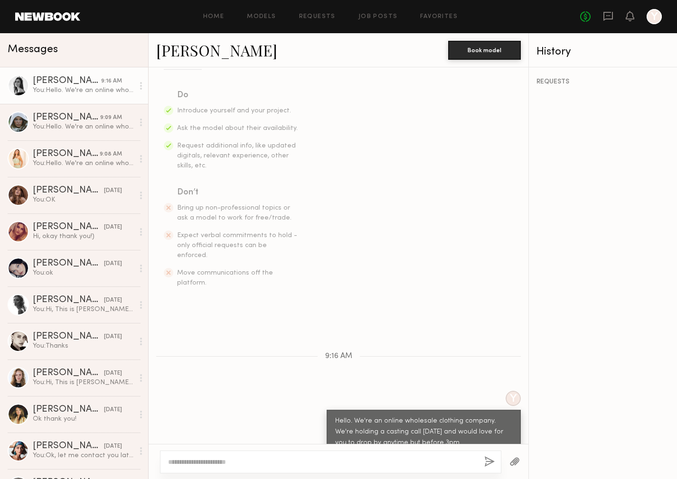
scroll to position [202, 0]
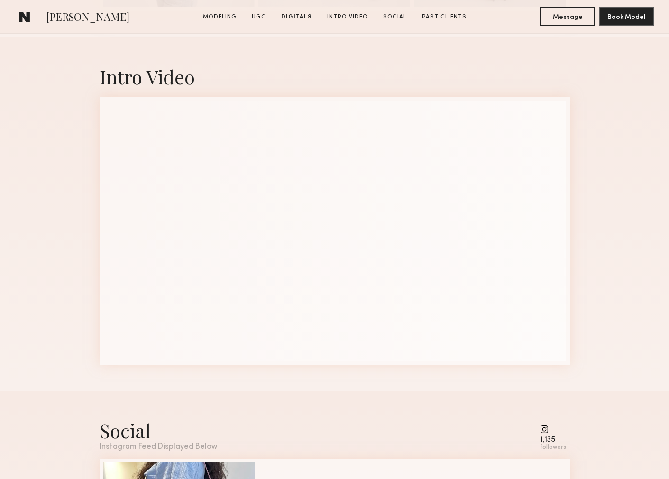
scroll to position [2136, 0]
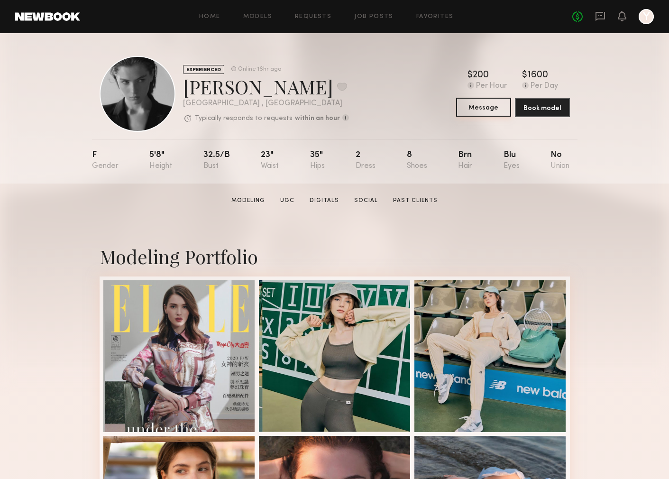
click at [477, 108] on button "Message" at bounding box center [483, 107] width 55 height 19
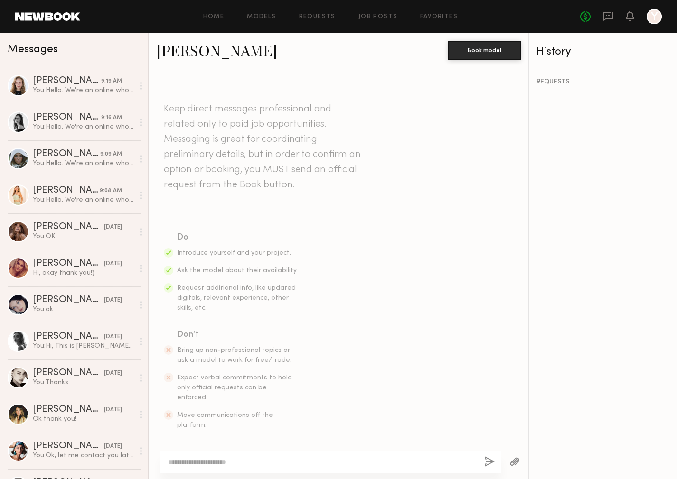
click at [202, 464] on textarea at bounding box center [322, 461] width 308 height 9
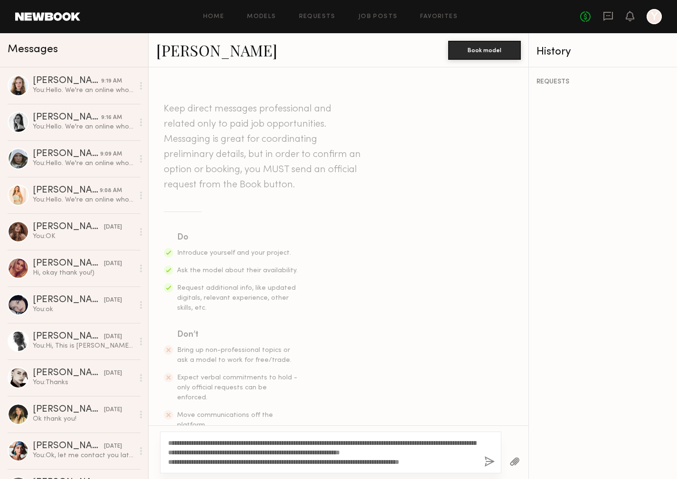
type textarea "**********"
click at [488, 461] on button "button" at bounding box center [489, 462] width 10 height 12
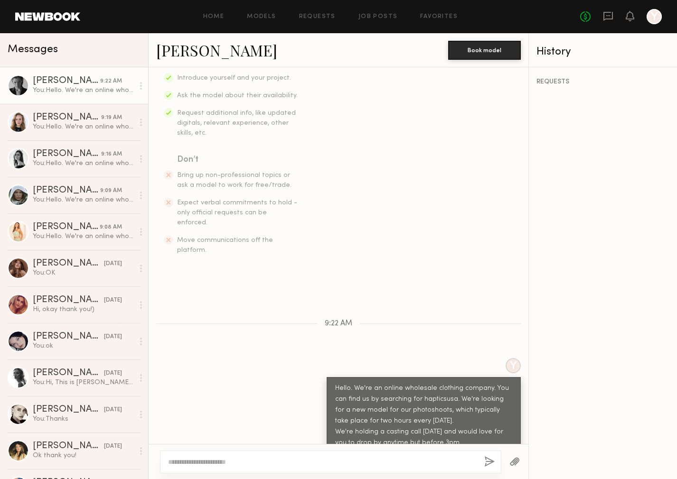
scroll to position [234, 0]
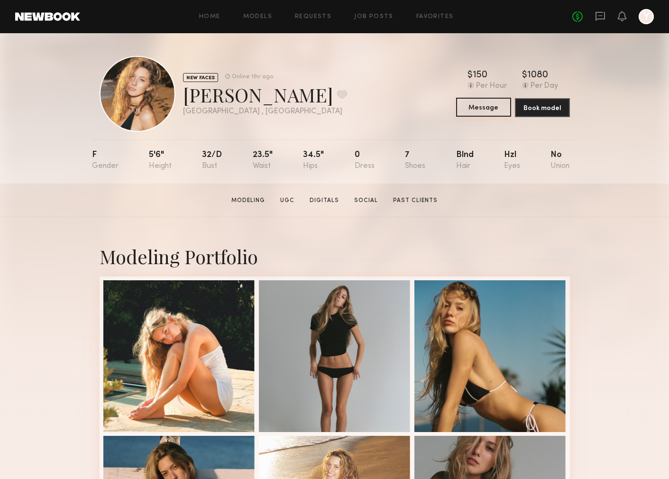
click at [481, 110] on button "Message" at bounding box center [483, 107] width 55 height 19
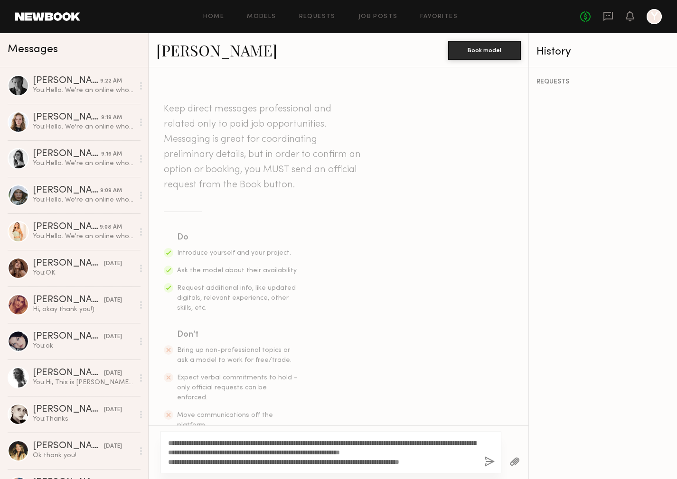
type textarea "**********"
click at [486, 463] on button "button" at bounding box center [489, 462] width 10 height 12
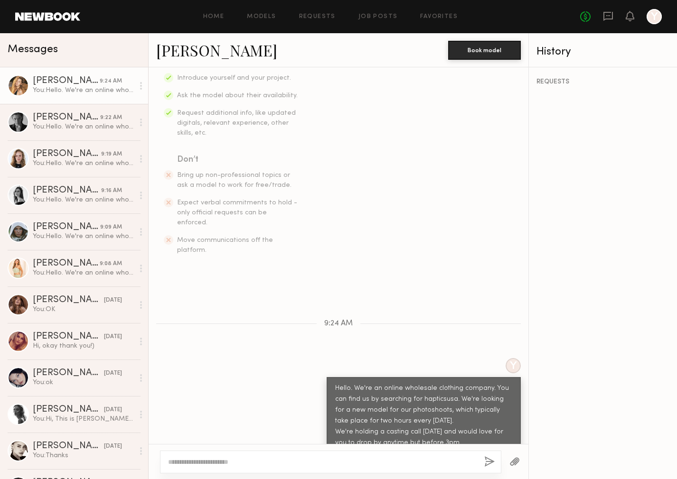
scroll to position [234, 0]
